Goal: Transaction & Acquisition: Purchase product/service

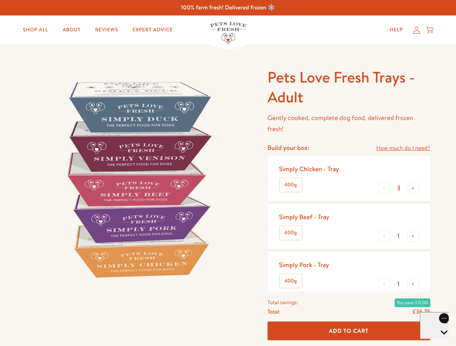
click at [228, 173] on img at bounding box center [138, 179] width 224 height 224
click at [403, 148] on link "How much do I need?" at bounding box center [403, 149] width 54 height 10
click at [0, 0] on div "Feeding guide Find out exactly how much food your dog needs Select a breed Affe…" at bounding box center [0, 0] width 0 height 0
click at [413, 188] on button "+" at bounding box center [413, 189] width 12 height 12
type input "4"
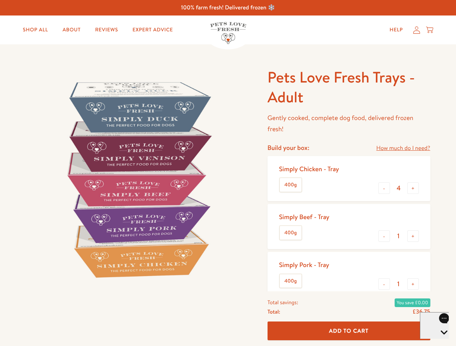
click at [384, 236] on button "-" at bounding box center [384, 237] width 12 height 12
click at [413, 236] on button "+" at bounding box center [413, 237] width 12 height 12
type input "1"
click at [384, 284] on button "-" at bounding box center [384, 285] width 12 height 12
click at [413, 284] on button "+" at bounding box center [413, 285] width 12 height 12
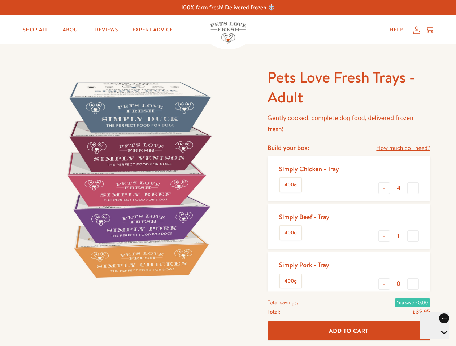
type input "1"
click at [349, 331] on span "Add To Cart" at bounding box center [349, 331] width 40 height 8
click at [440, 342] on icon "Open gorgias live chat" at bounding box center [443, 345] width 7 height 7
